Goal: Task Accomplishment & Management: Use online tool/utility

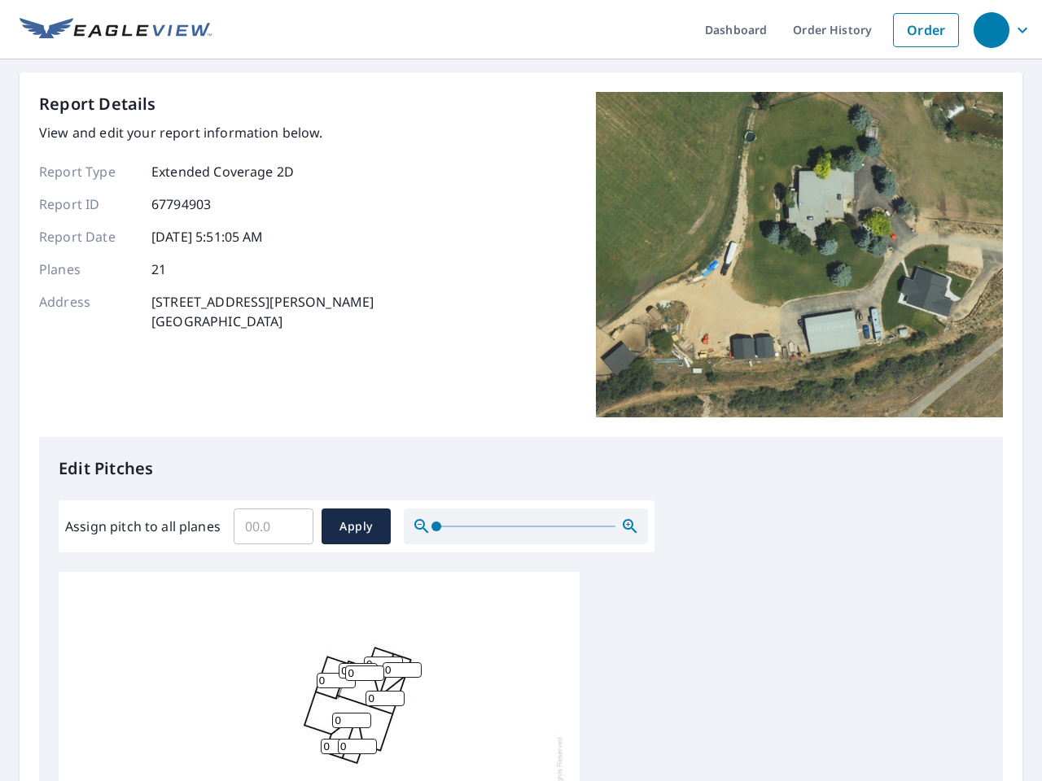
click at [521, 391] on div "Report Details View and edit your report information below. Report Type Extende…" at bounding box center [521, 264] width 964 height 345
click at [990, 29] on div "button" at bounding box center [991, 30] width 36 height 36
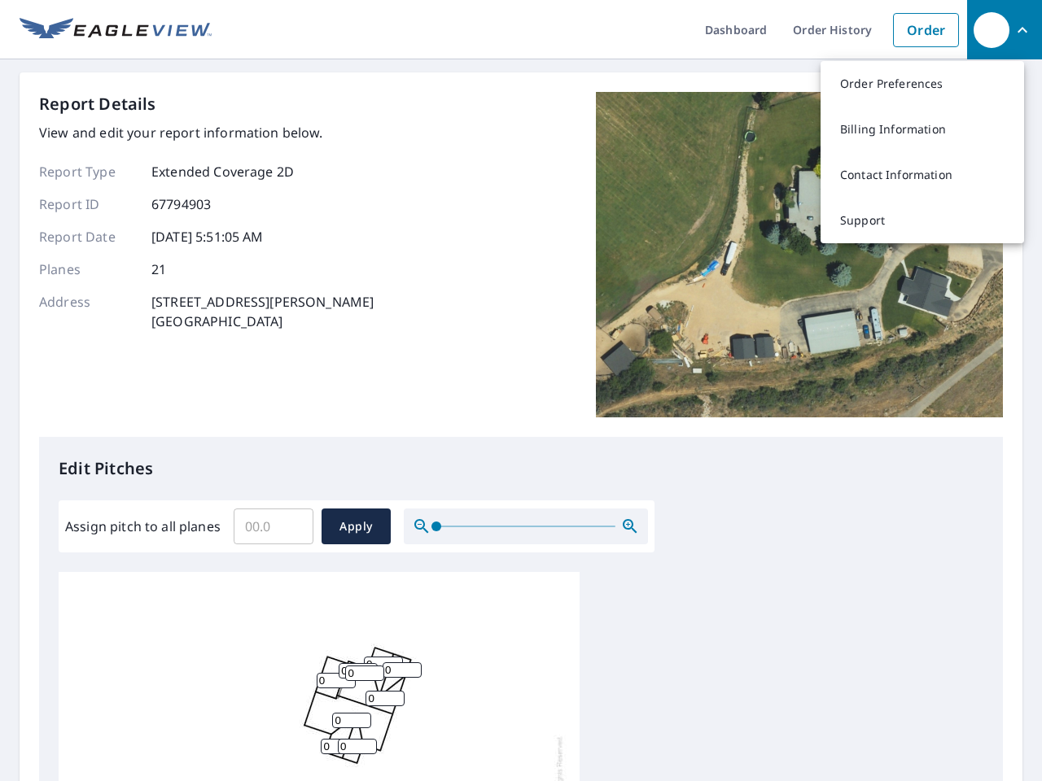
click at [273, 527] on input "Assign pitch to all planes" at bounding box center [274, 527] width 80 height 46
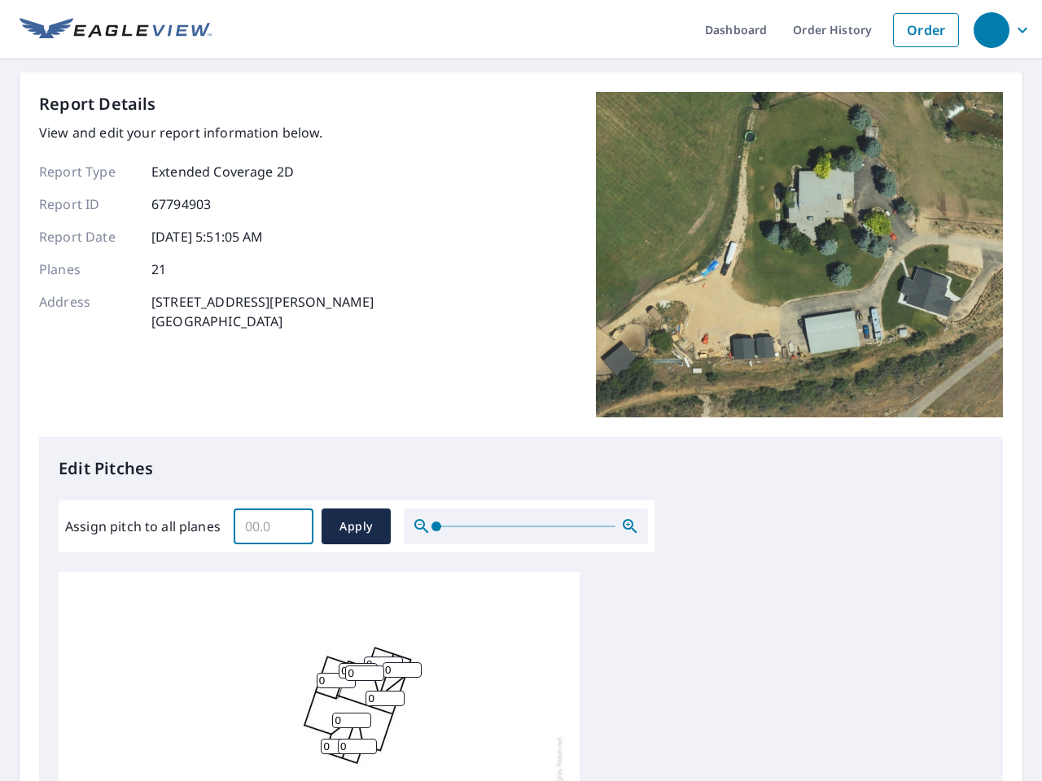
click at [356, 527] on span "Apply" at bounding box center [355, 527] width 43 height 20
click at [630, 527] on icon "button" at bounding box center [630, 527] width 20 height 20
